Goal: Information Seeking & Learning: Learn about a topic

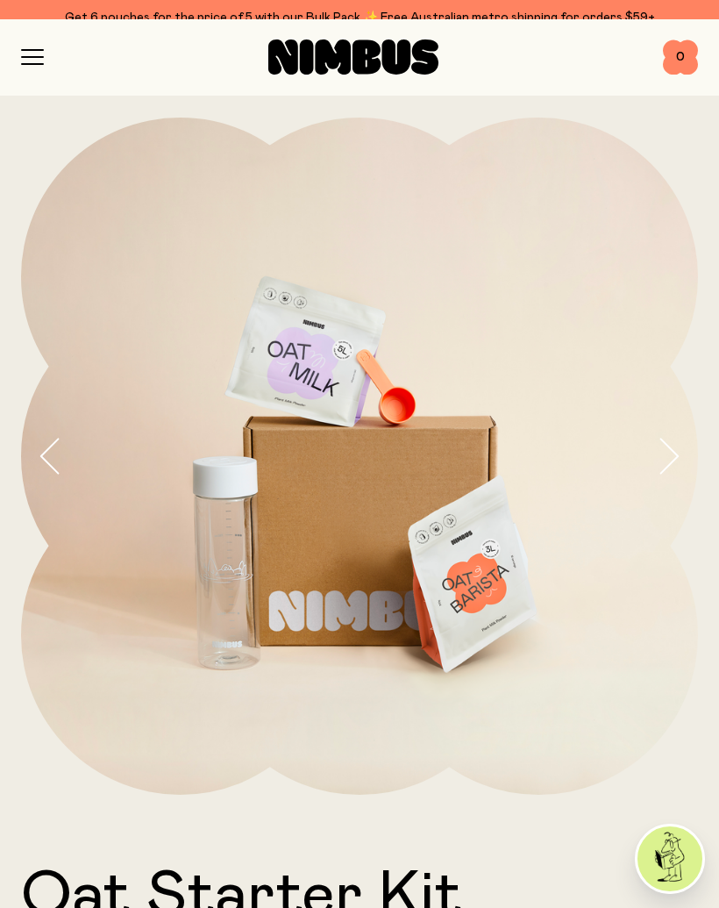
click at [39, 24] on div "Get 6 pouches for the price of 5 with our Bulk Pack ✨ Free Australian metro shi…" at bounding box center [359, 17] width 677 height 21
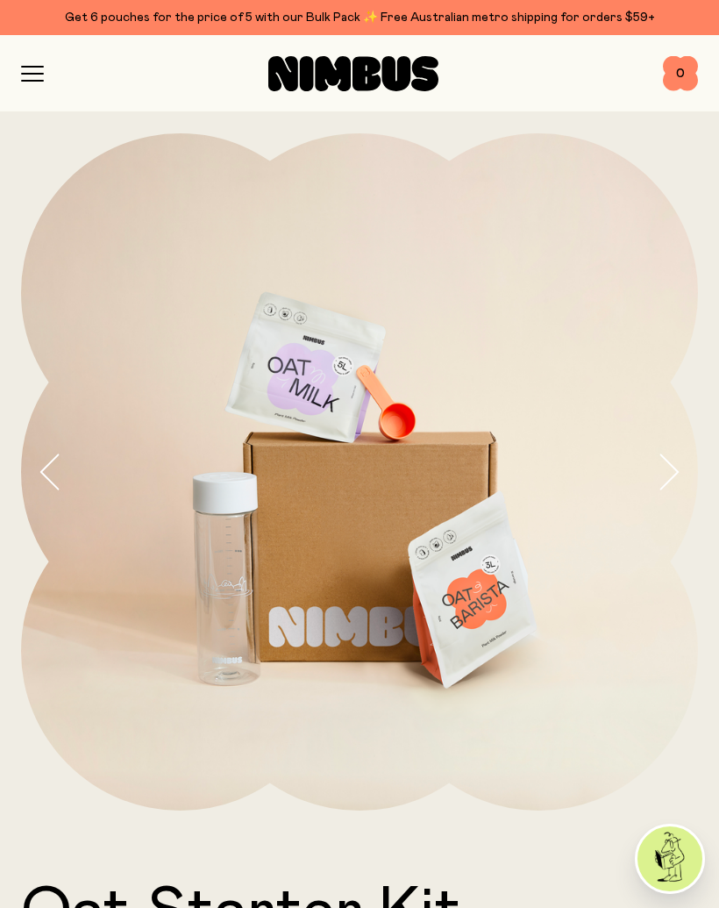
click at [24, 67] on icon "button" at bounding box center [32, 67] width 21 height 0
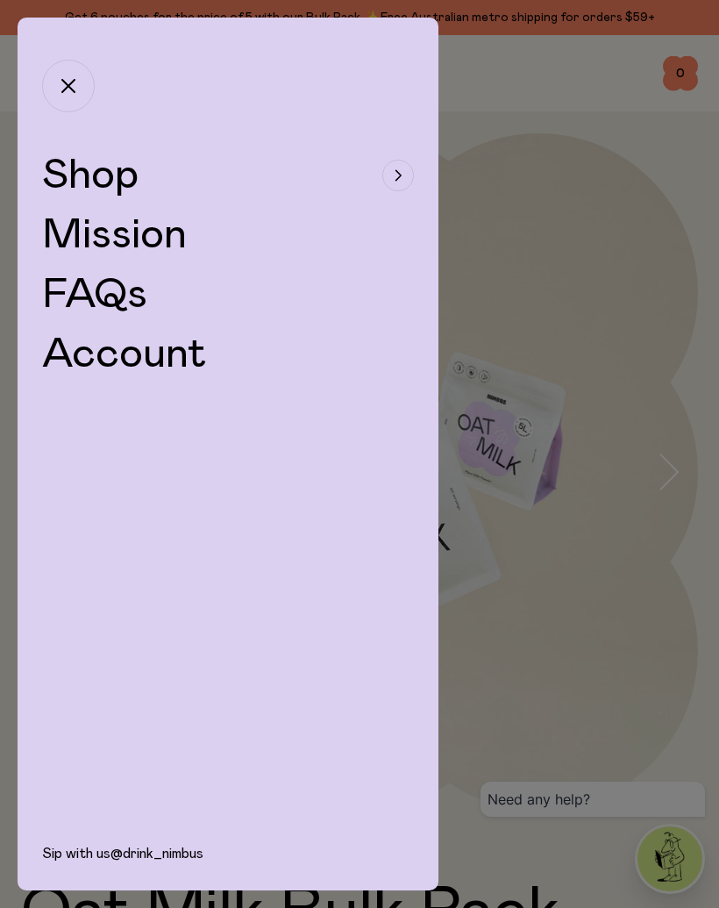
click at [122, 191] on span "Shop" at bounding box center [90, 175] width 96 height 42
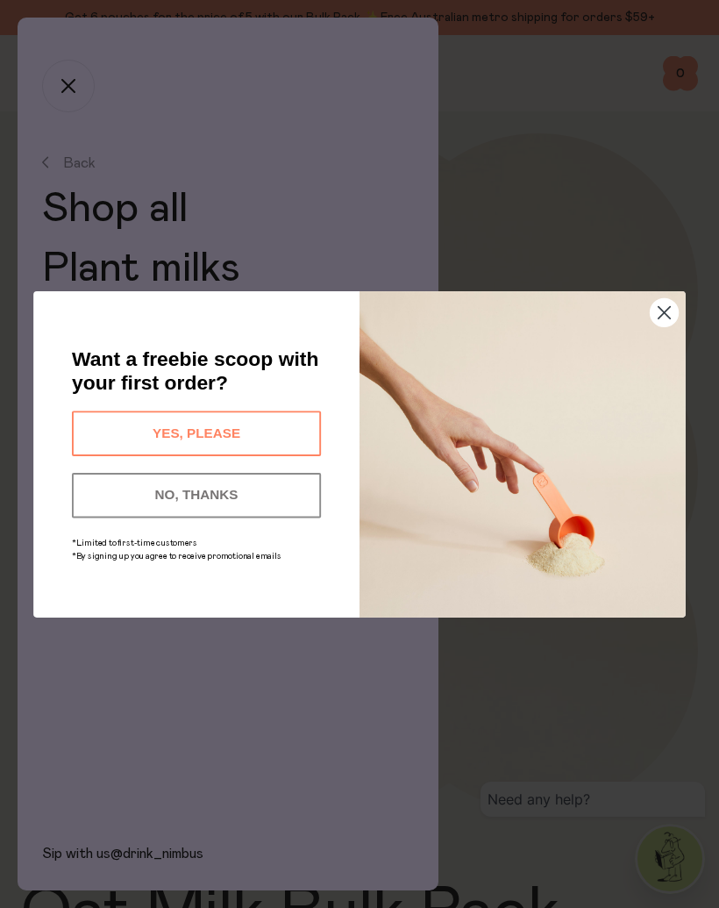
click at [243, 507] on button "NO, THANKS" at bounding box center [196, 494] width 249 height 45
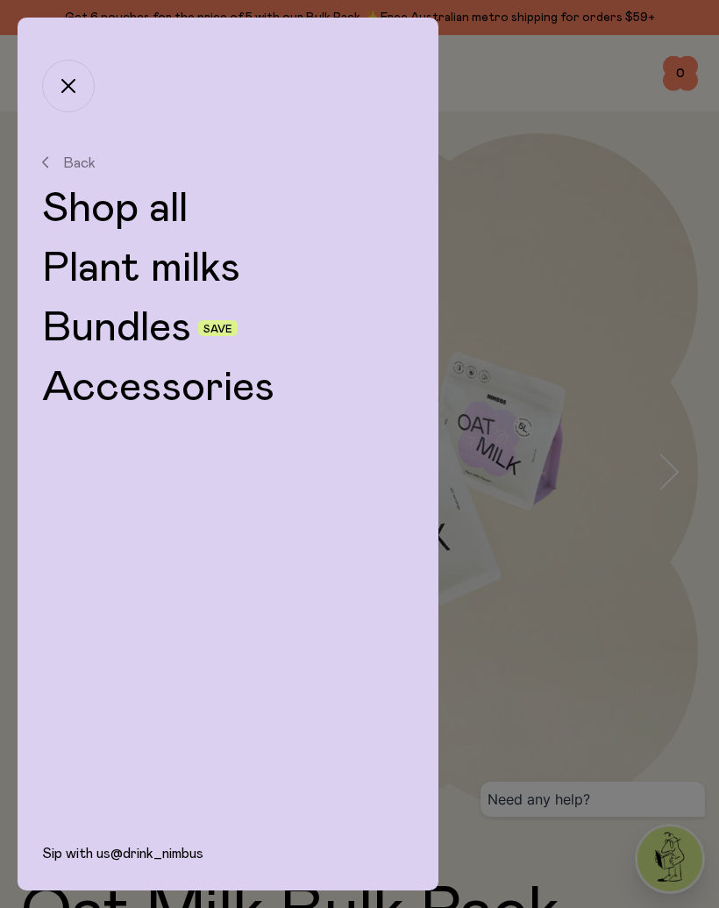
click at [204, 269] on link "Plant milks" at bounding box center [228, 268] width 372 height 42
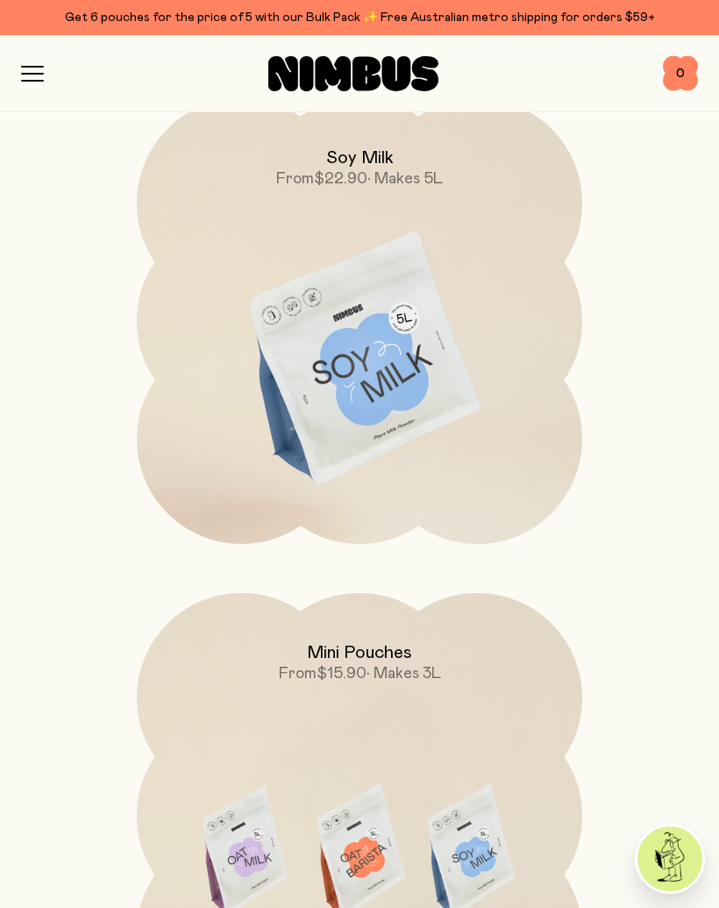
scroll to position [1257, 0]
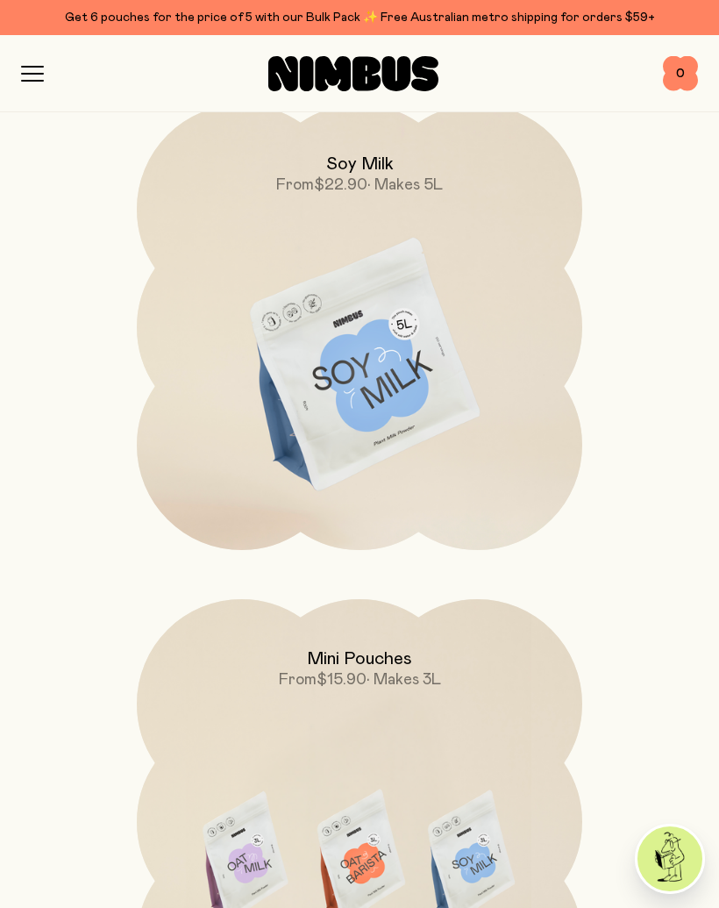
click at [343, 324] on img at bounding box center [360, 366] width 446 height 524
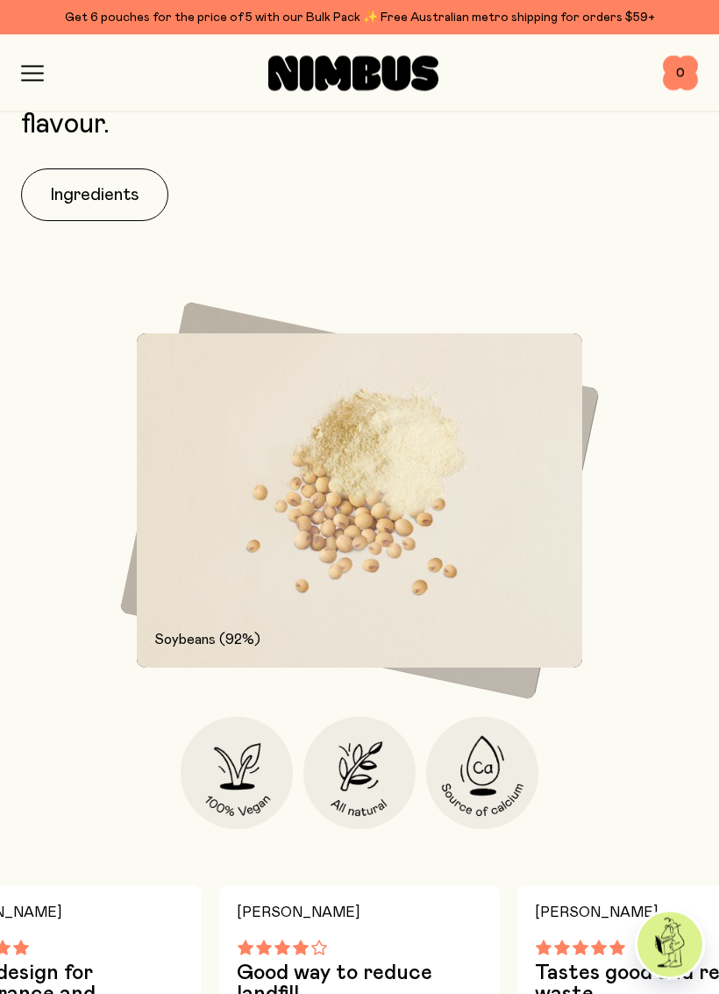
scroll to position [1688, 0]
click at [104, 199] on button "Ingredients" at bounding box center [94, 194] width 147 height 53
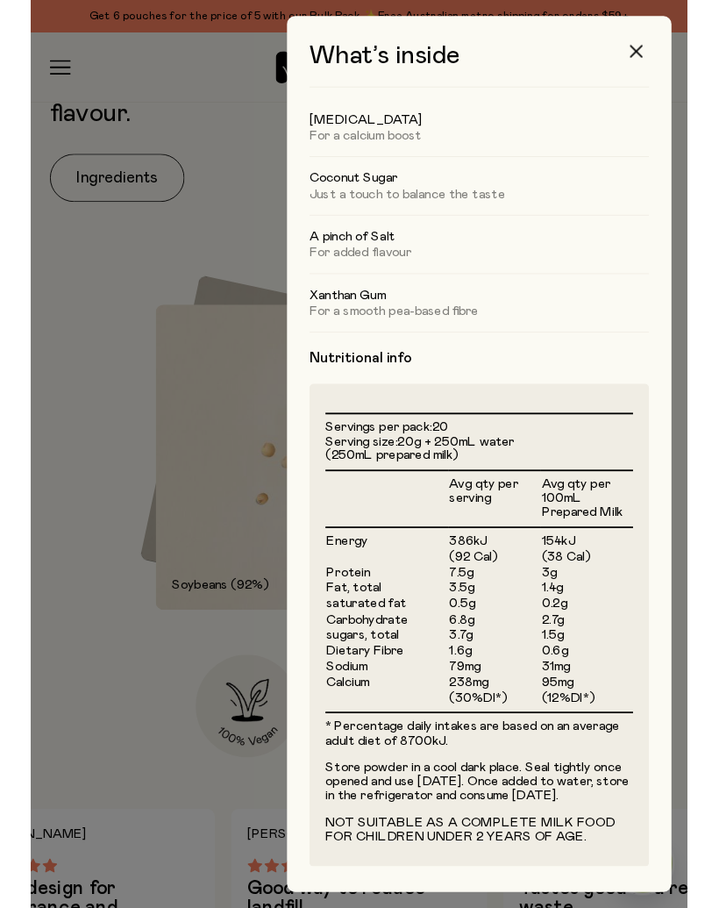
scroll to position [129, 0]
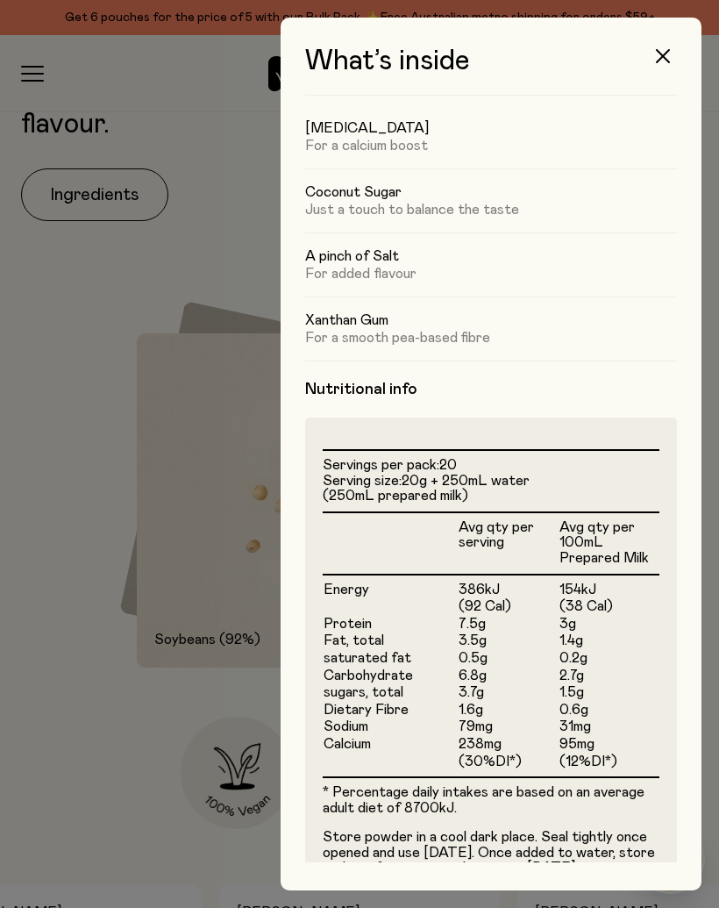
click at [668, 54] on icon "button" at bounding box center [663, 56] width 14 height 14
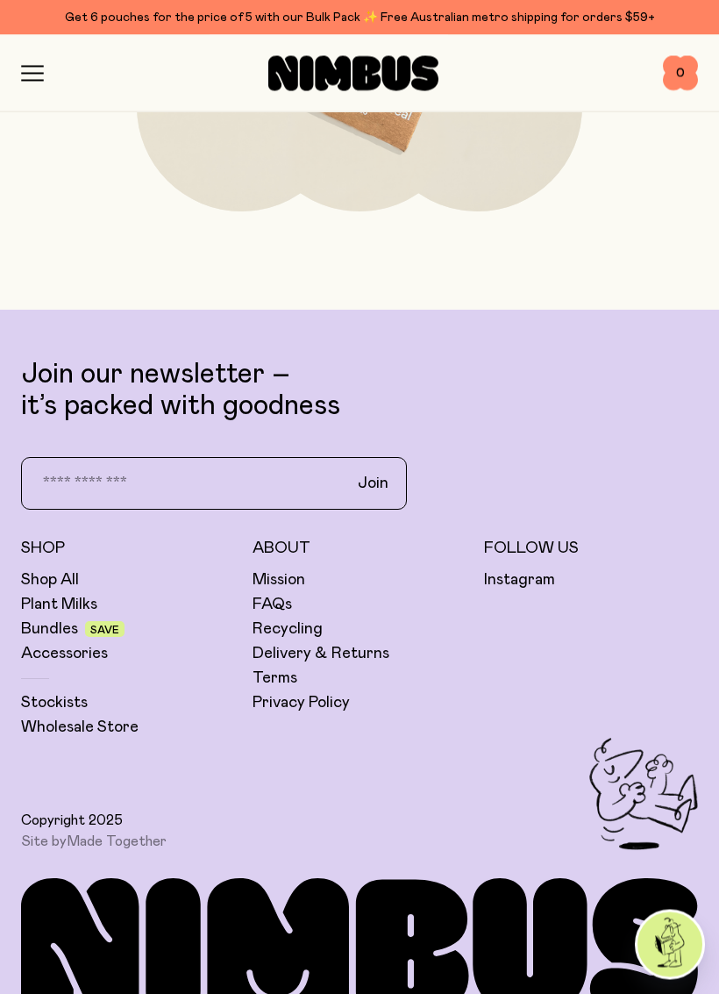
scroll to position [7302, 0]
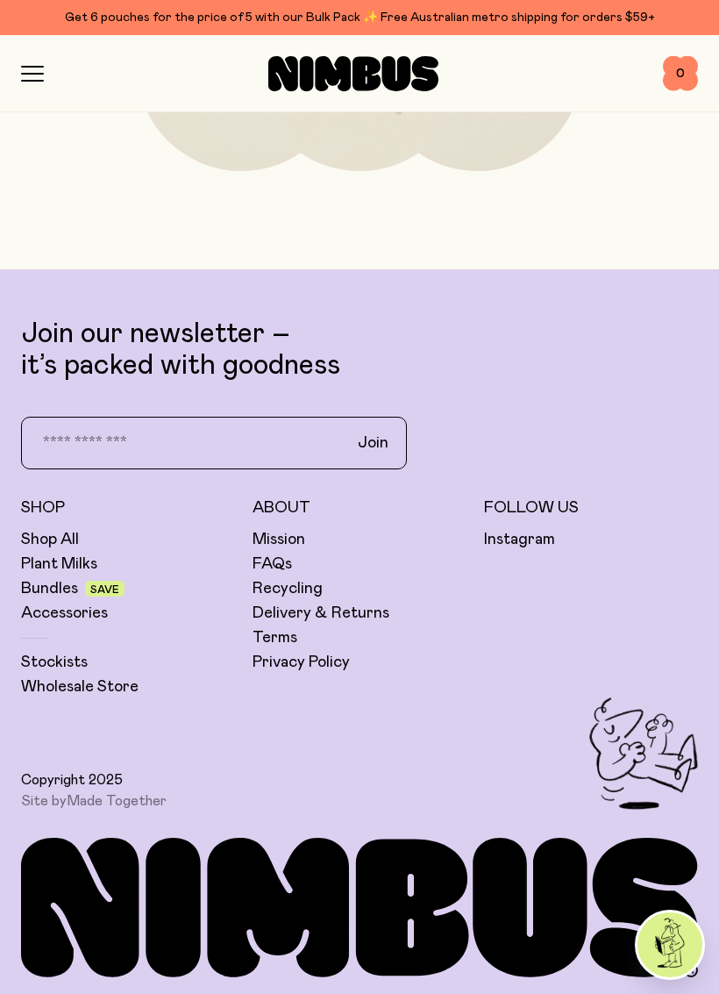
click at [68, 543] on link "Shop All" at bounding box center [50, 539] width 58 height 21
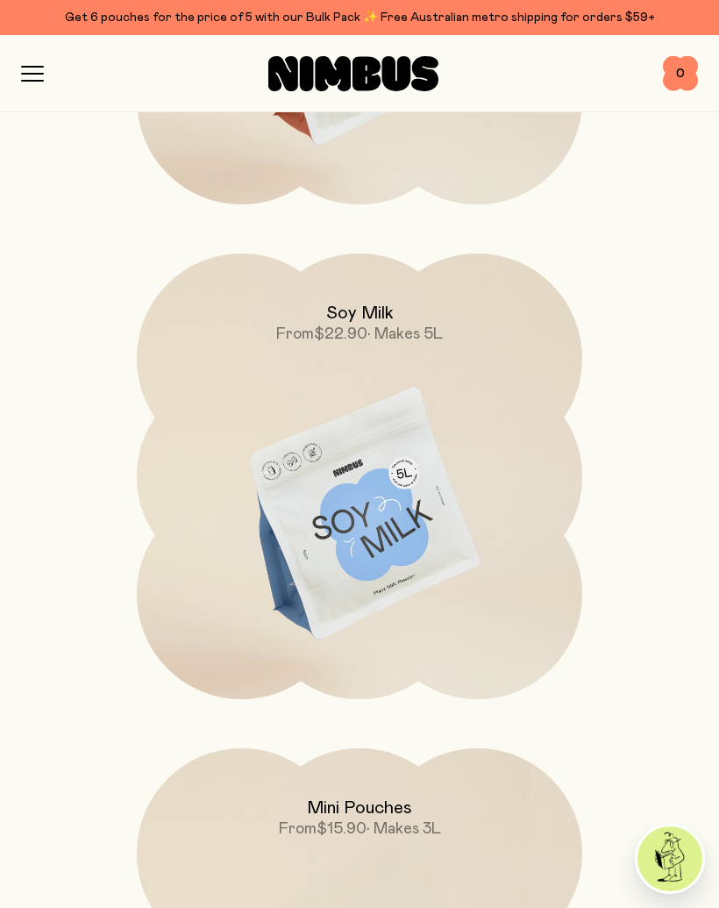
scroll to position [1111, 0]
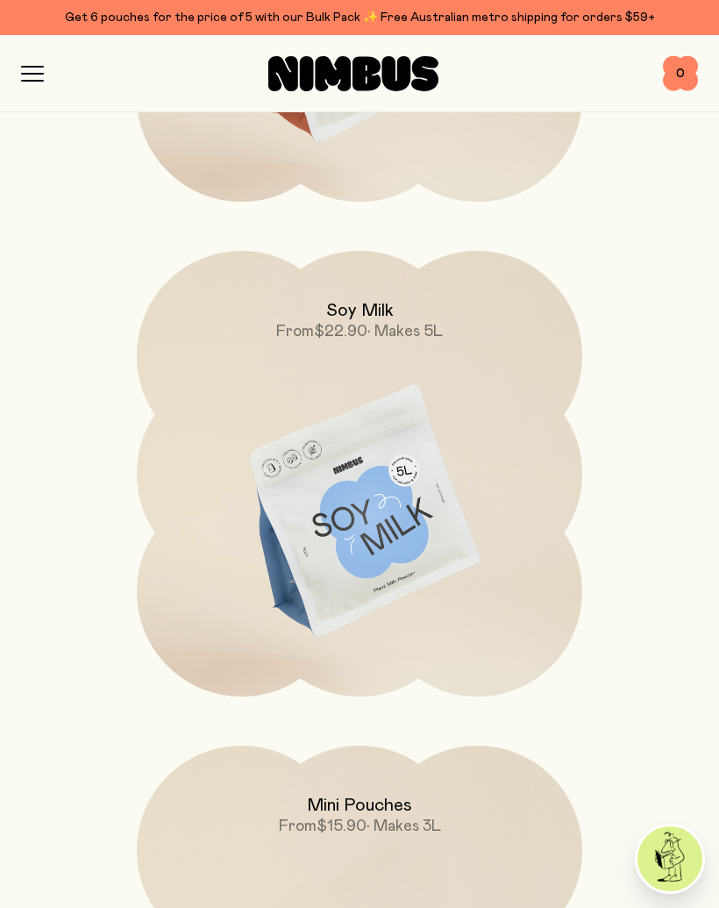
click at [364, 497] on img at bounding box center [360, 513] width 446 height 524
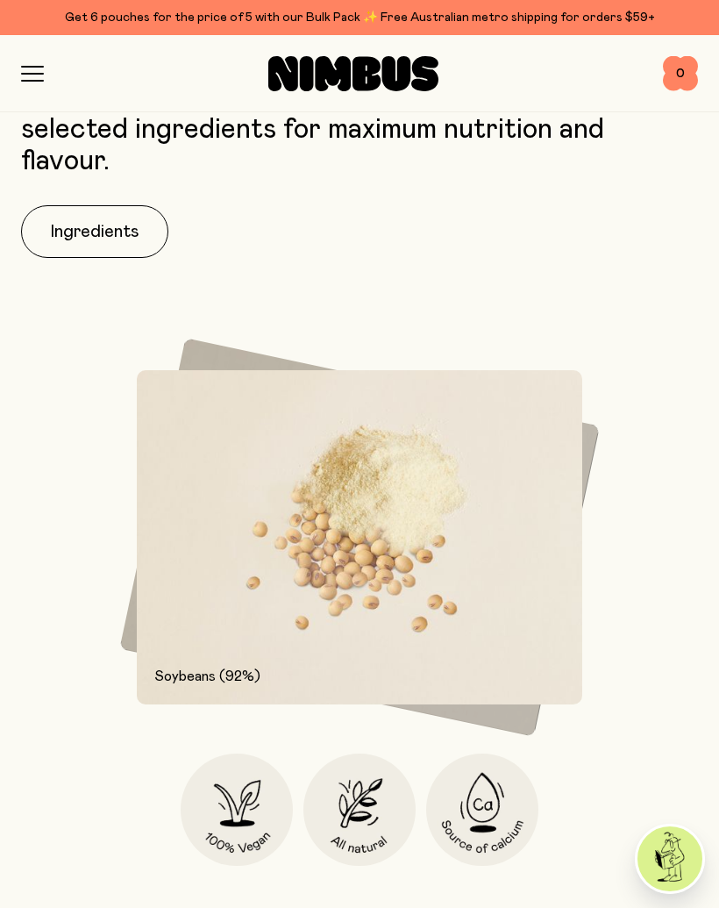
scroll to position [1646, 0]
